Goal: Check status: Check status

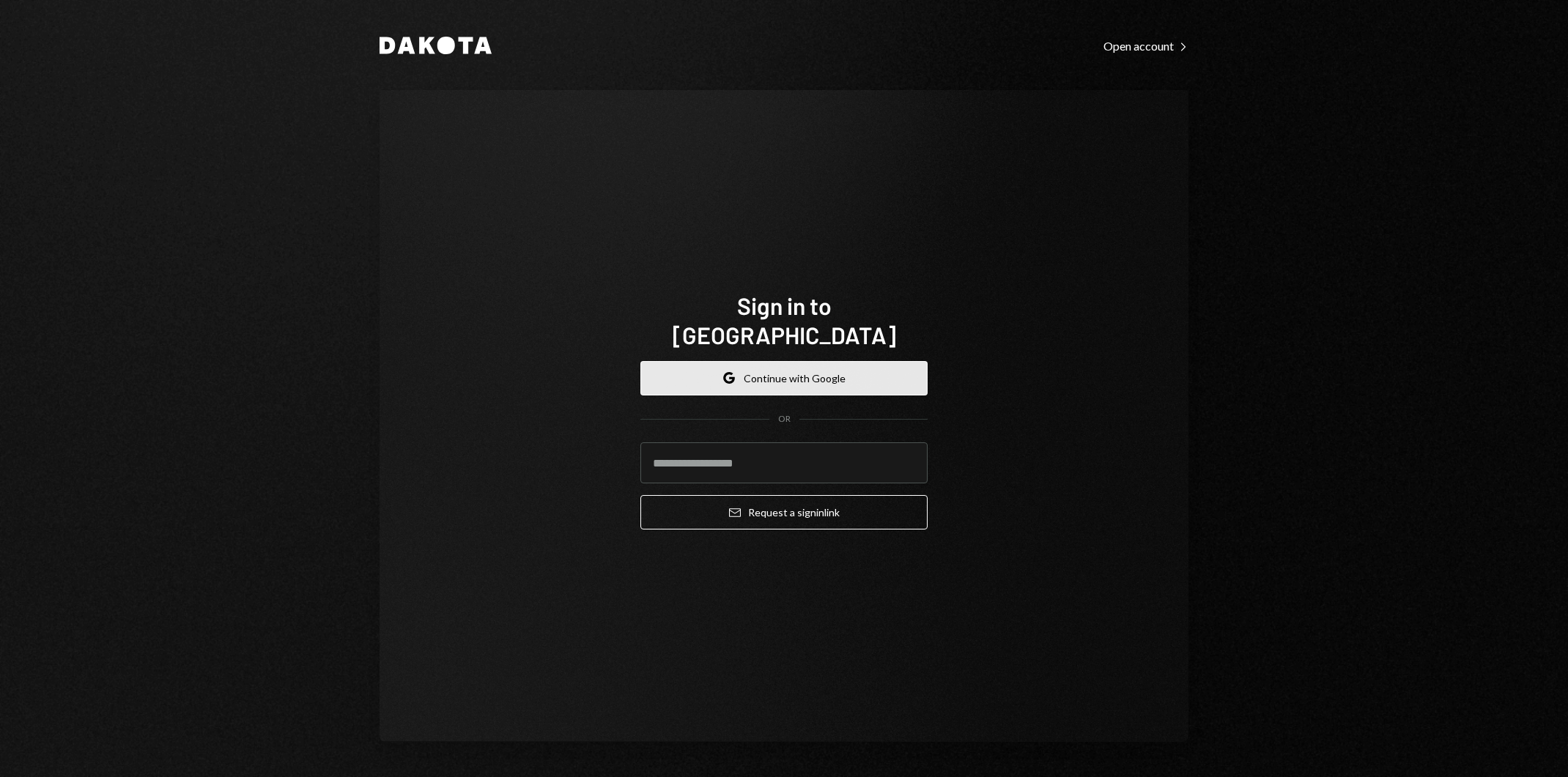
click at [791, 370] on button "Google Continue with Google" at bounding box center [784, 378] width 288 height 34
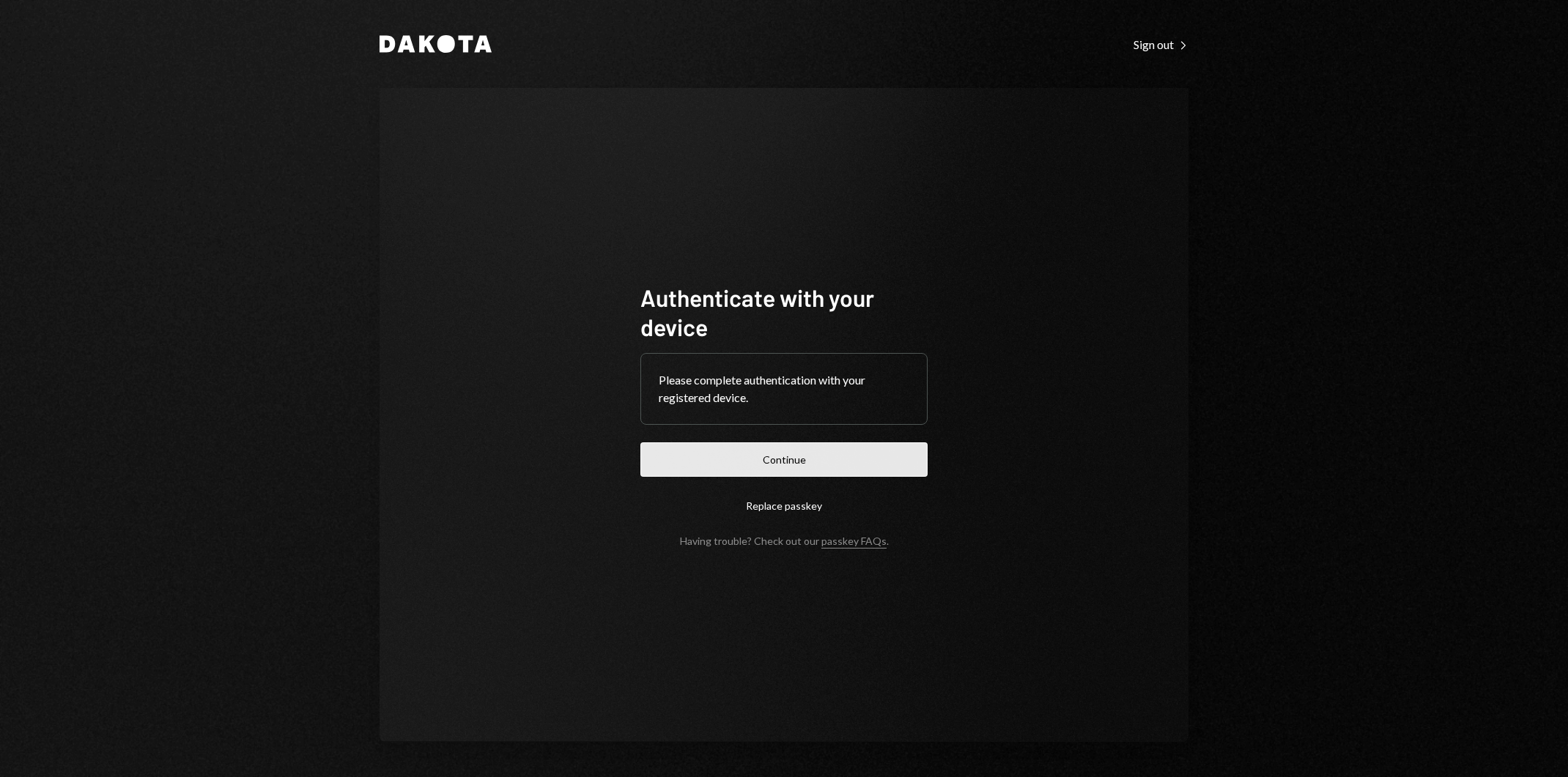
click at [869, 462] on button "Continue" at bounding box center [784, 460] width 288 height 34
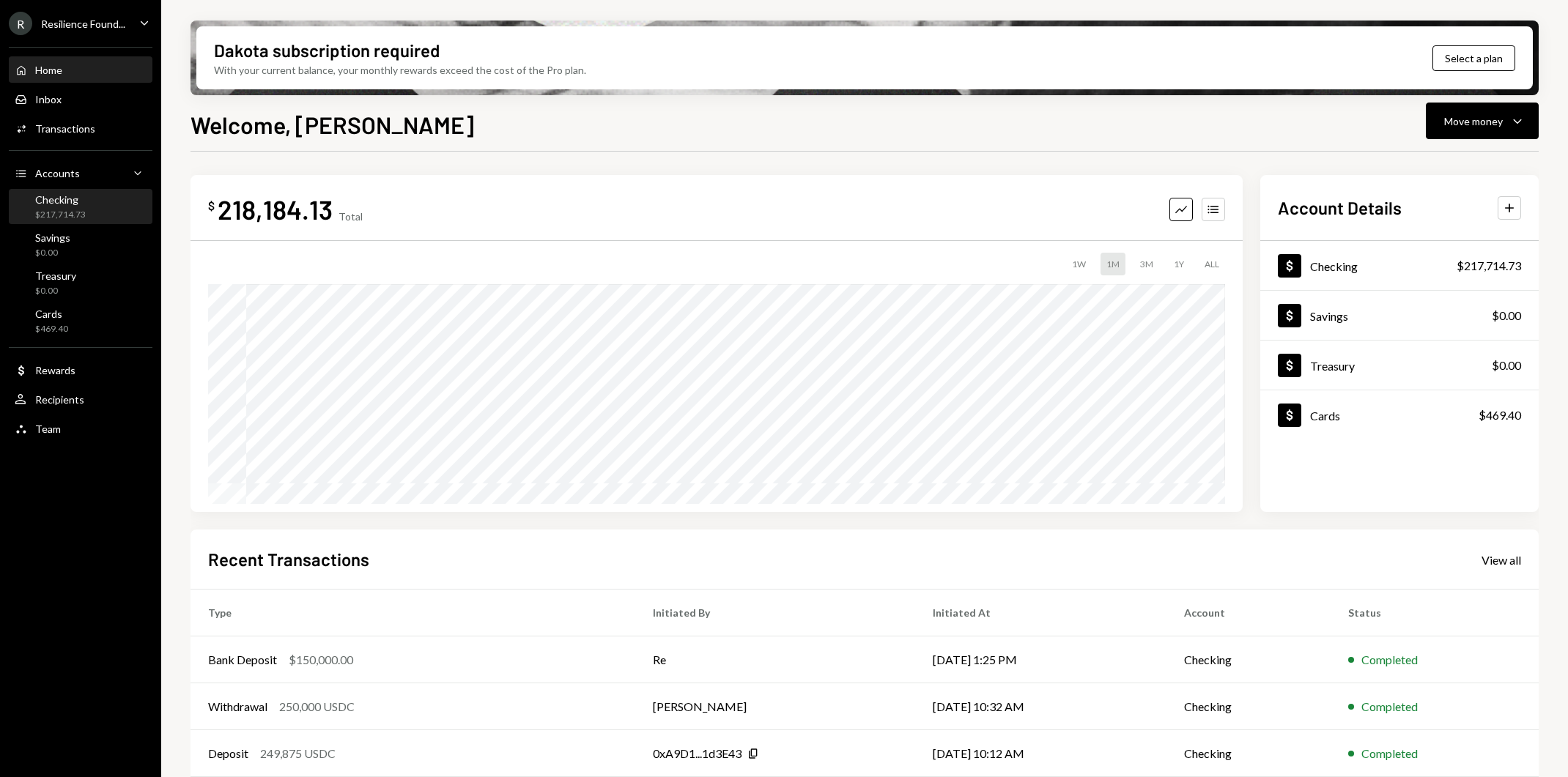
click at [87, 202] on div "Checking $217,714.73" at bounding box center [81, 207] width 132 height 28
